Goal: Use online tool/utility: Use online tool/utility

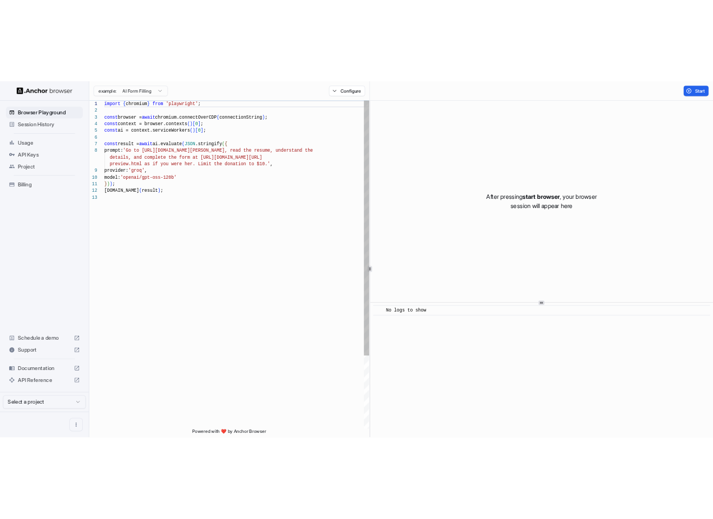
scroll to position [68, 0]
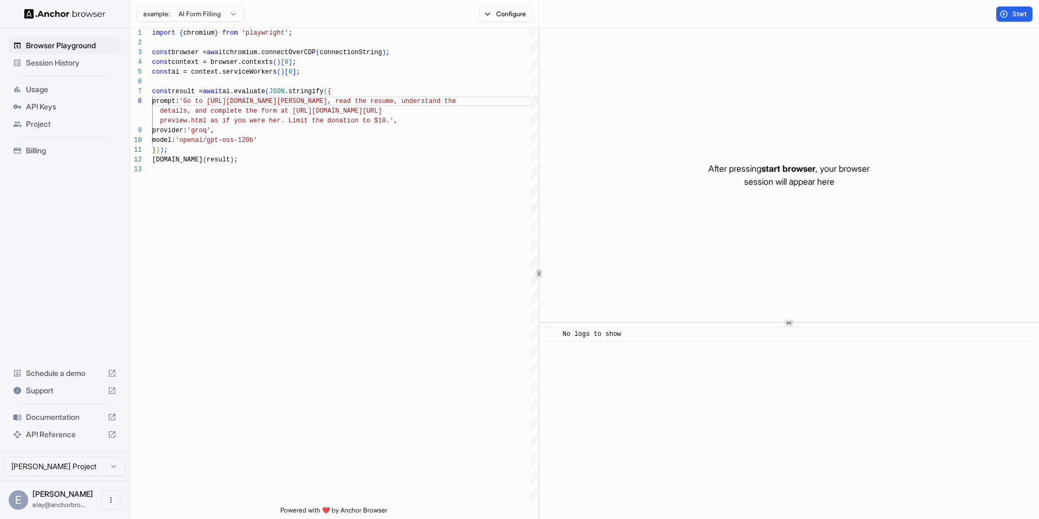
type textarea "**********"
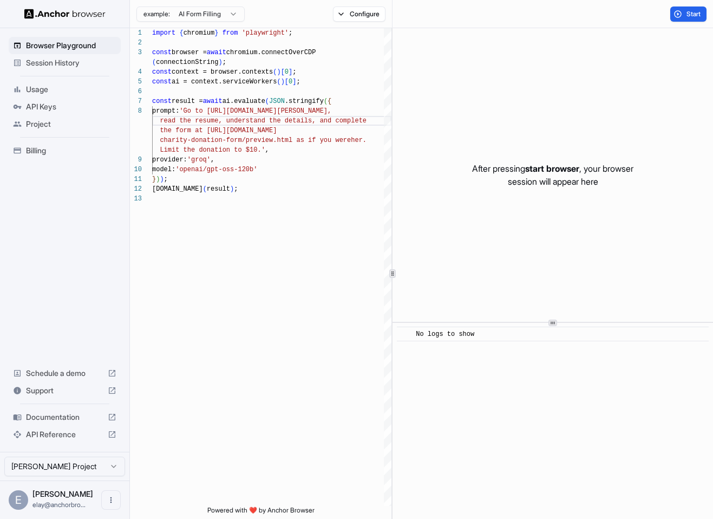
click at [604, 108] on div "After pressing start browser , your browser session will appear here" at bounding box center [552, 174] width 320 height 293
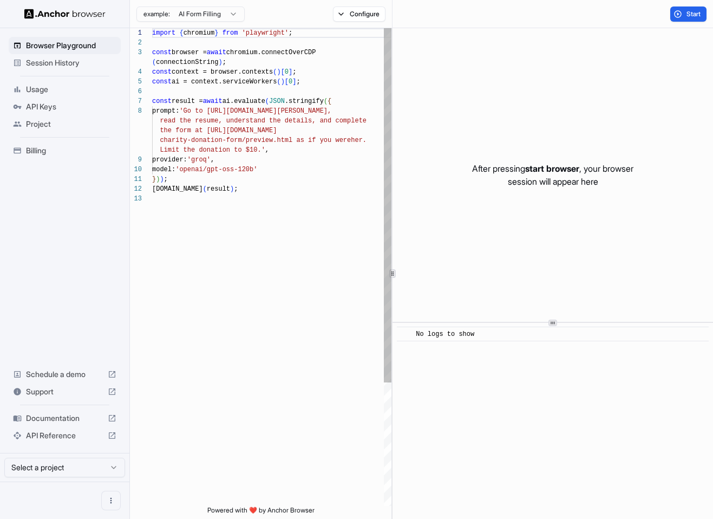
scroll to position [68, 0]
